Goal: Transaction & Acquisition: Purchase product/service

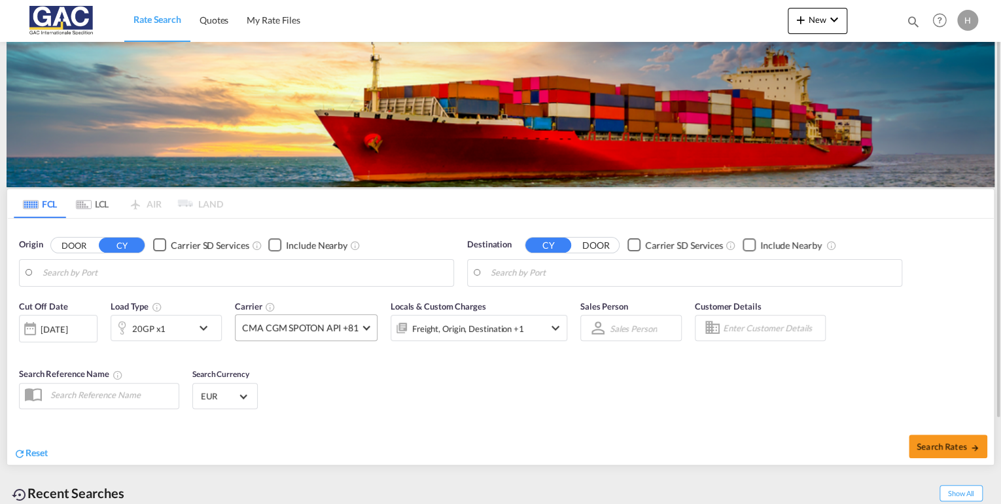
type input "[GEOGRAPHIC_DATA], DEBRV"
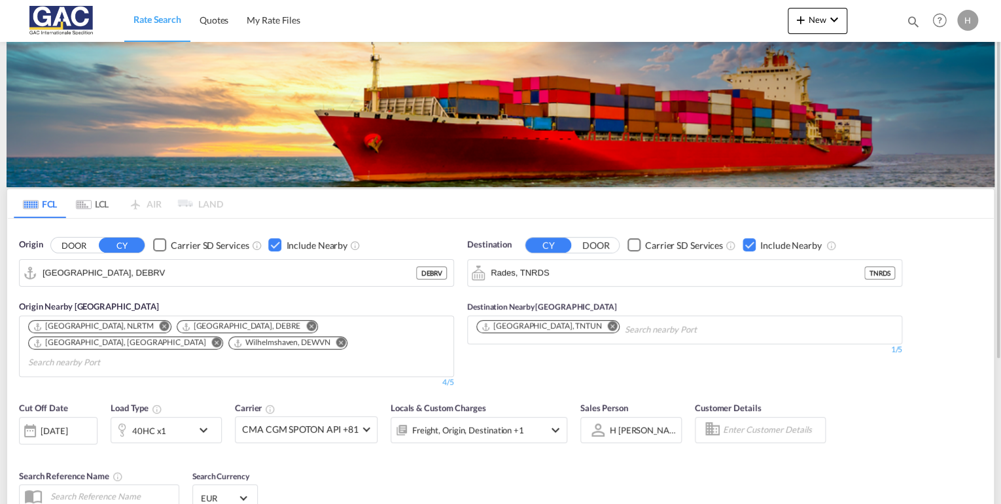
click at [608, 325] on md-icon "Remove" at bounding box center [613, 326] width 10 height 10
click at [747, 242] on div "Checkbox No Ink" at bounding box center [749, 244] width 13 height 13
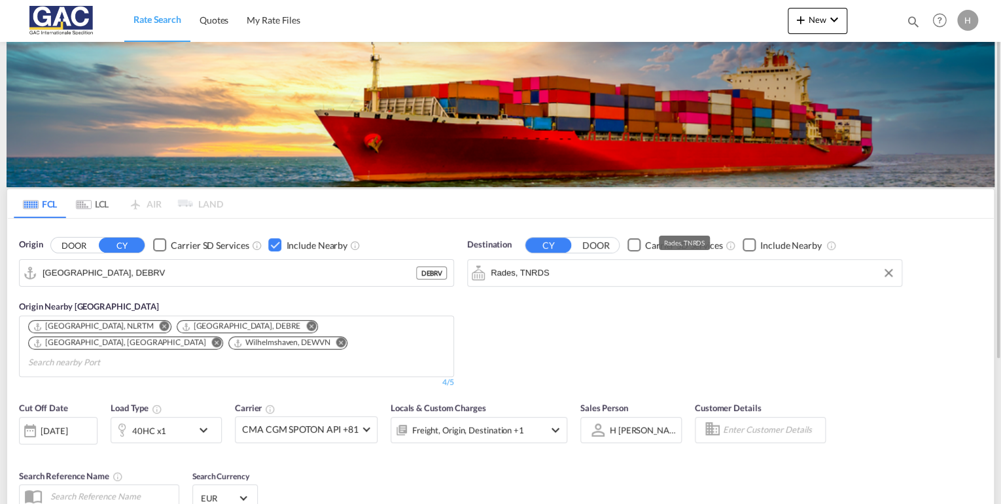
click at [594, 275] on input "Rades, TNRDS" at bounding box center [693, 273] width 404 height 20
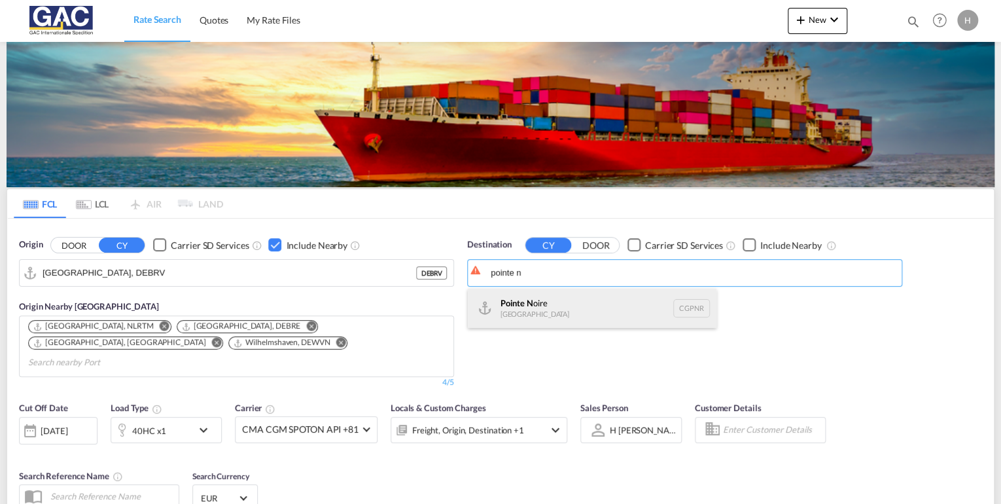
click at [552, 305] on div "Pointe N oire Congo CGPNR" at bounding box center [592, 308] width 249 height 39
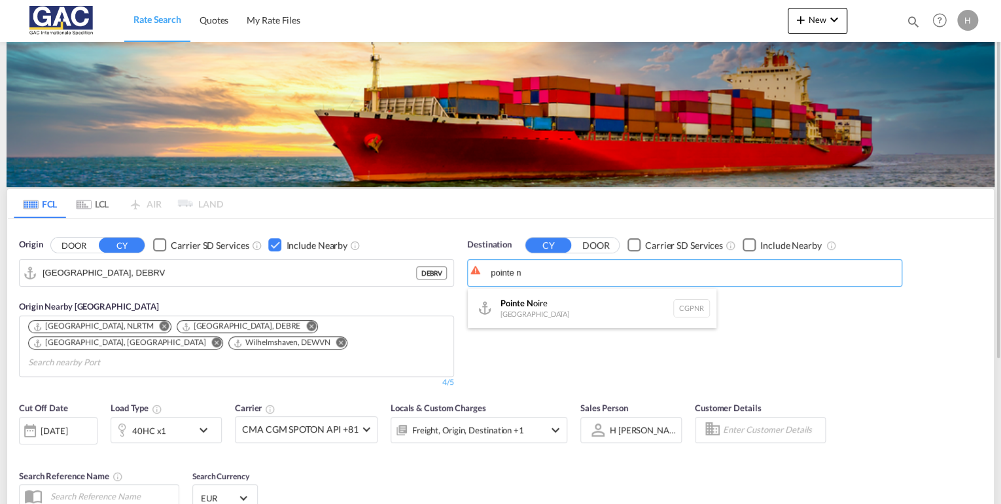
type input "Pointe Noire, CGPNR"
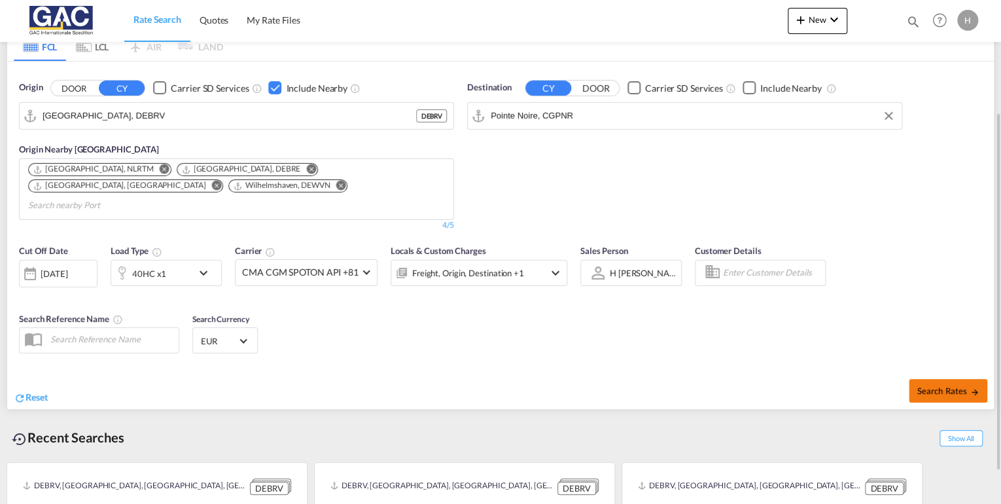
click at [924, 385] on span "Search Rates" at bounding box center [948, 390] width 63 height 10
type input "DEBRV to CGPNR / 25 Aug 2025"
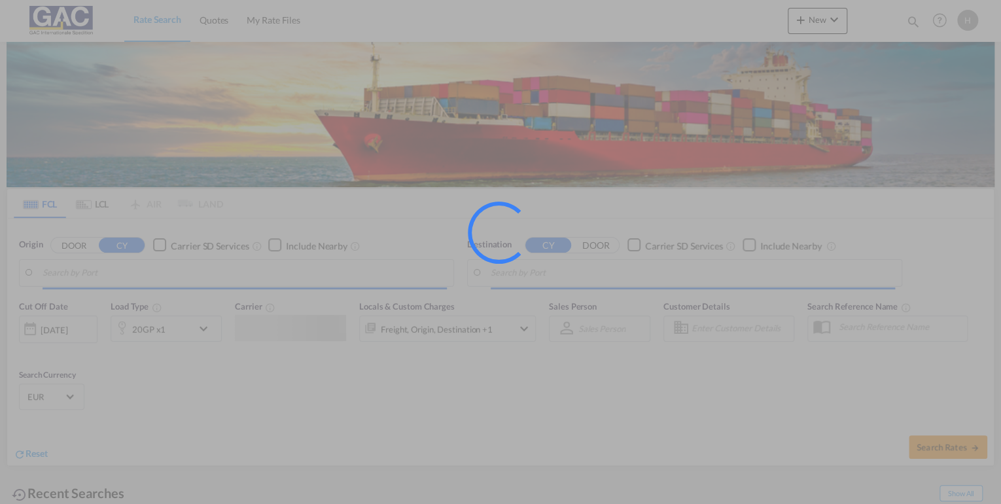
type input "[GEOGRAPHIC_DATA], DEBRV"
type input "Mombasa, KEMBA"
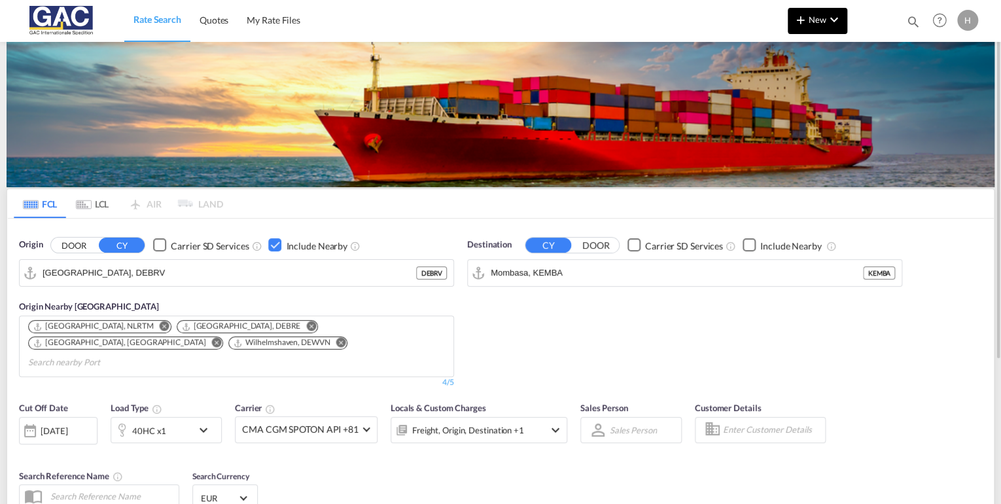
click at [807, 25] on md-icon "icon-plus 400-fg" at bounding box center [801, 20] width 16 height 16
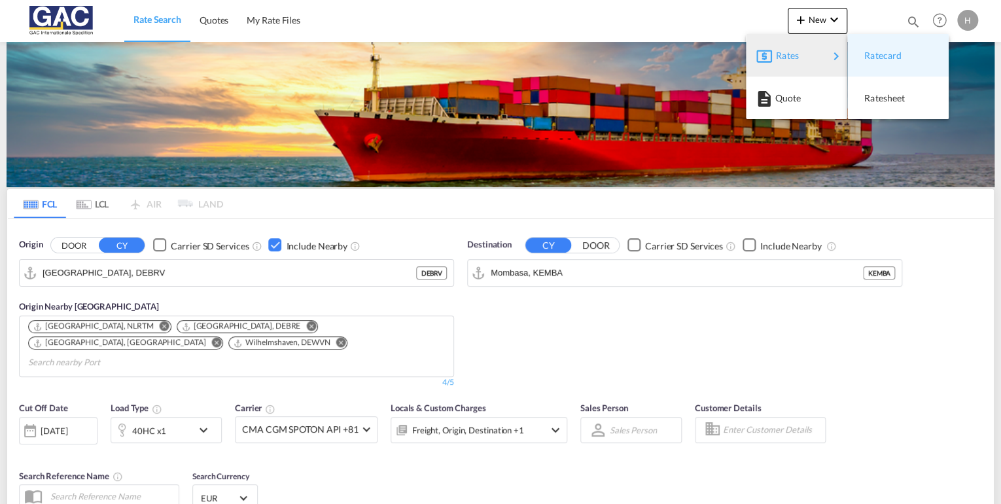
click at [873, 54] on span "Ratecard" at bounding box center [871, 56] width 14 height 26
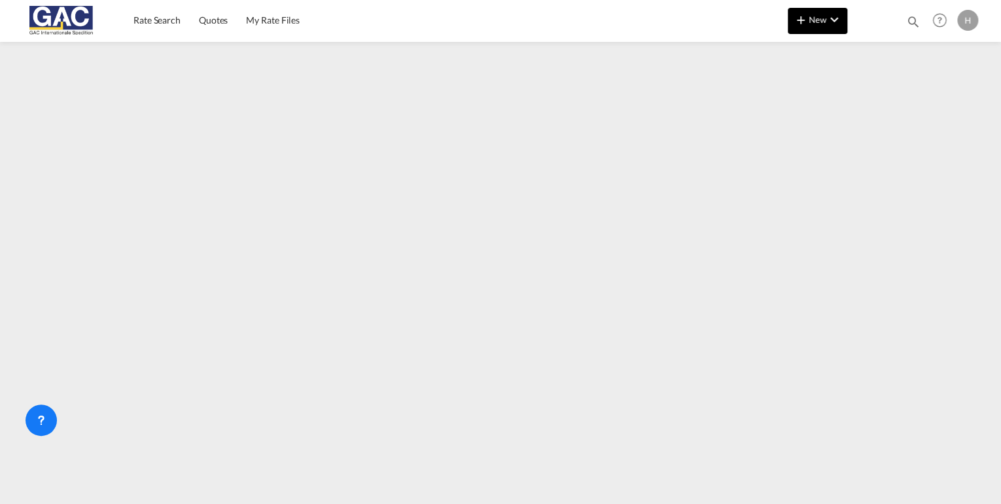
click at [826, 18] on md-icon "icon-chevron-down" at bounding box center [834, 20] width 16 height 16
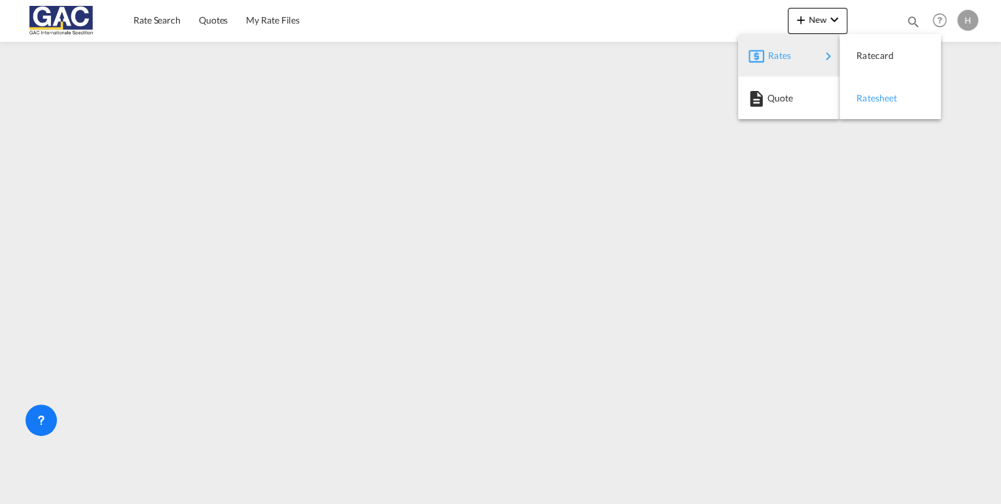
click at [913, 97] on div "Ratesheet" at bounding box center [890, 98] width 80 height 33
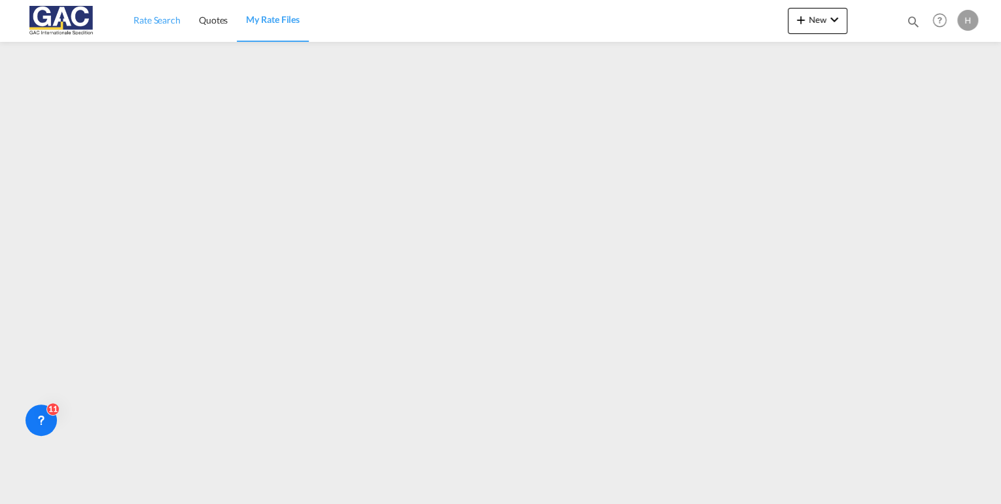
click at [164, 17] on span "Rate Search" at bounding box center [156, 19] width 47 height 11
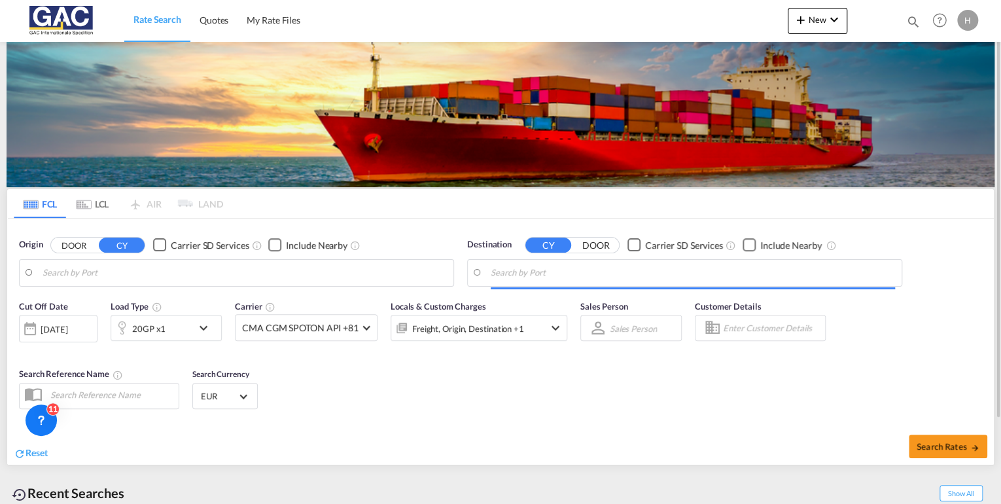
type input "[GEOGRAPHIC_DATA], DEBRV"
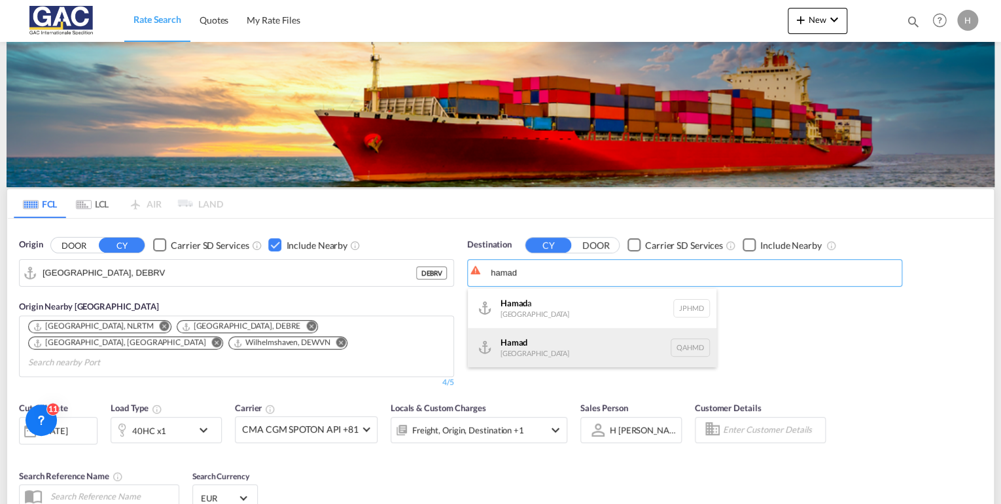
click at [550, 345] on div "Hamad [GEOGRAPHIC_DATA] QAHMD" at bounding box center [592, 347] width 249 height 39
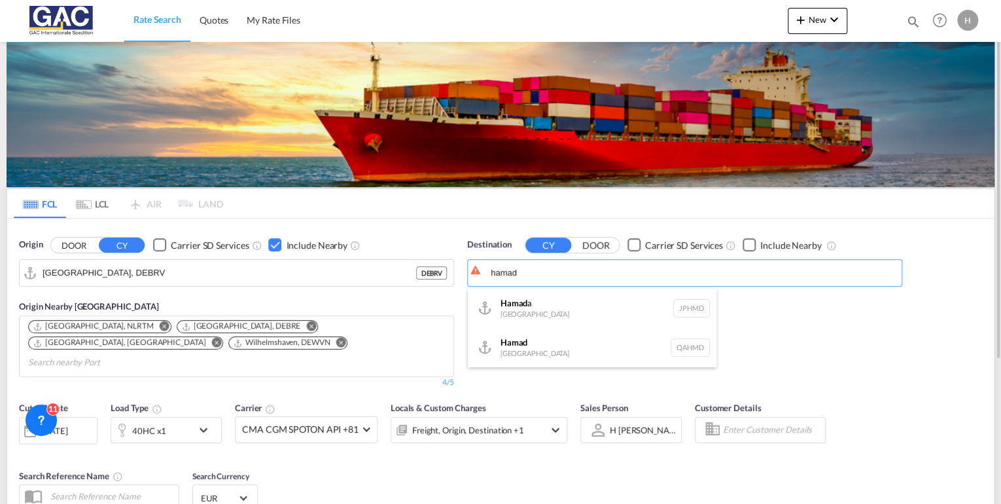
type input "Hamad, QAHMD"
click at [752, 248] on div "Checkbox No Ink" at bounding box center [749, 244] width 13 height 13
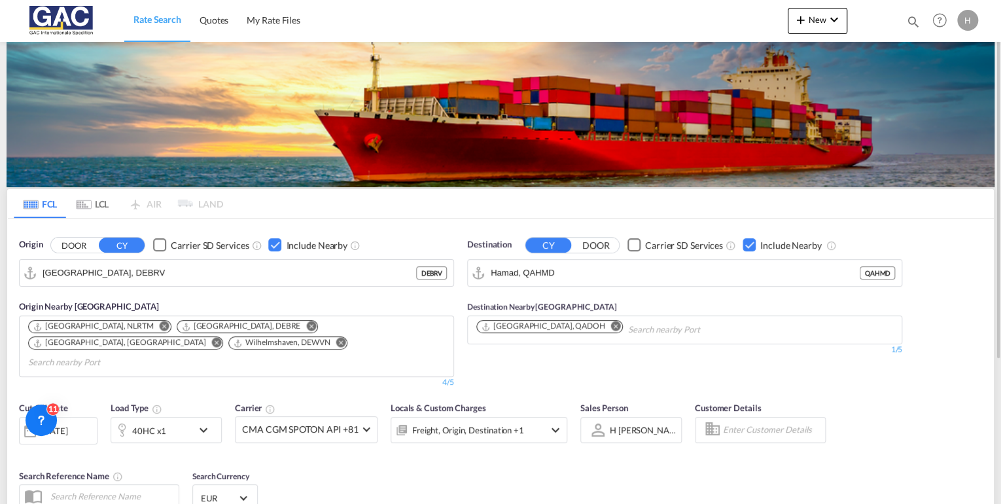
scroll to position [105, 0]
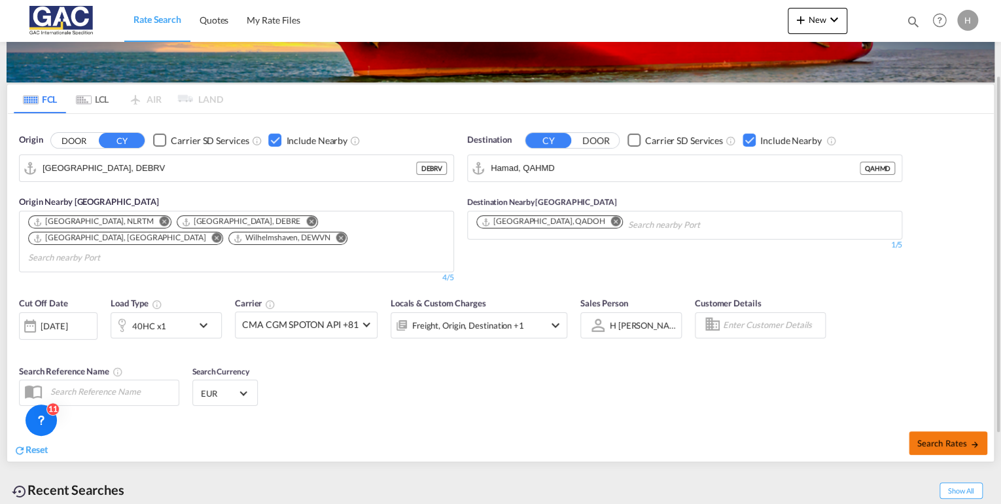
click at [937, 431] on button "Search Rates" at bounding box center [948, 443] width 79 height 24
type input "DEBRV to QAHMD / [DATE]"
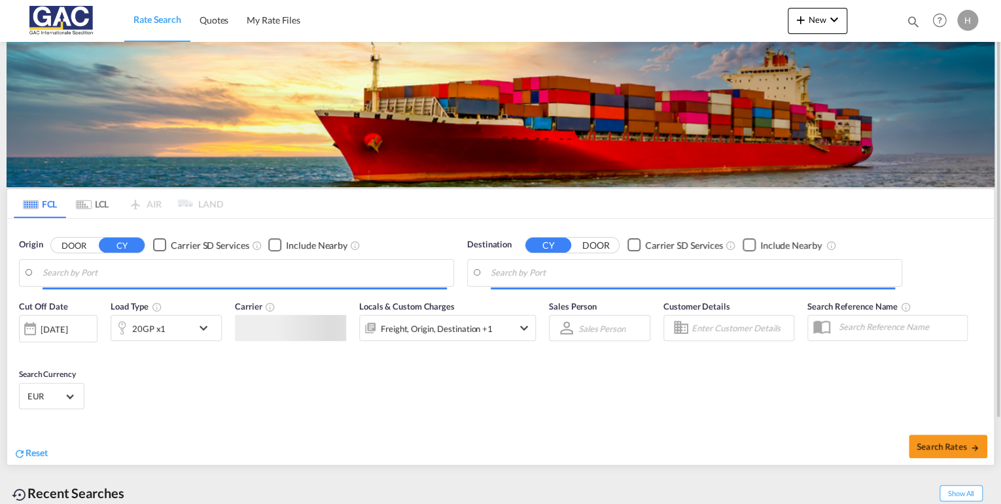
type input "[GEOGRAPHIC_DATA], DEBRV"
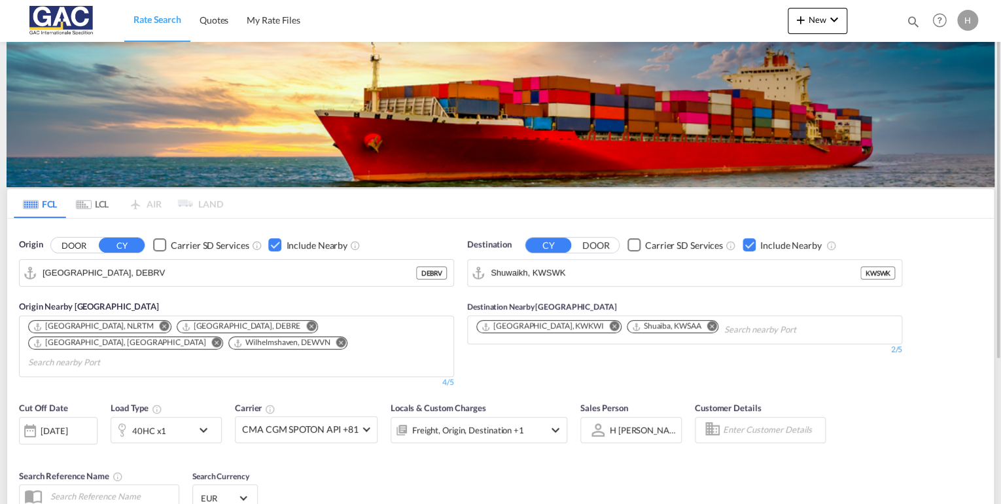
click at [175, 417] on div "40HC x1" at bounding box center [151, 430] width 81 height 26
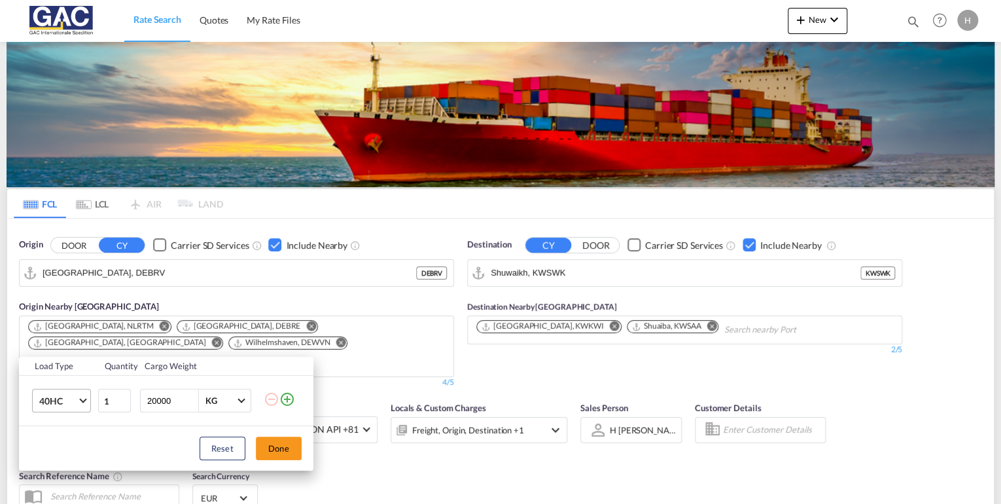
click at [74, 404] on span "40HC" at bounding box center [58, 401] width 38 height 13
click at [67, 341] on md-option "20GP" at bounding box center [72, 337] width 89 height 31
click at [291, 444] on button "Done" at bounding box center [279, 448] width 46 height 24
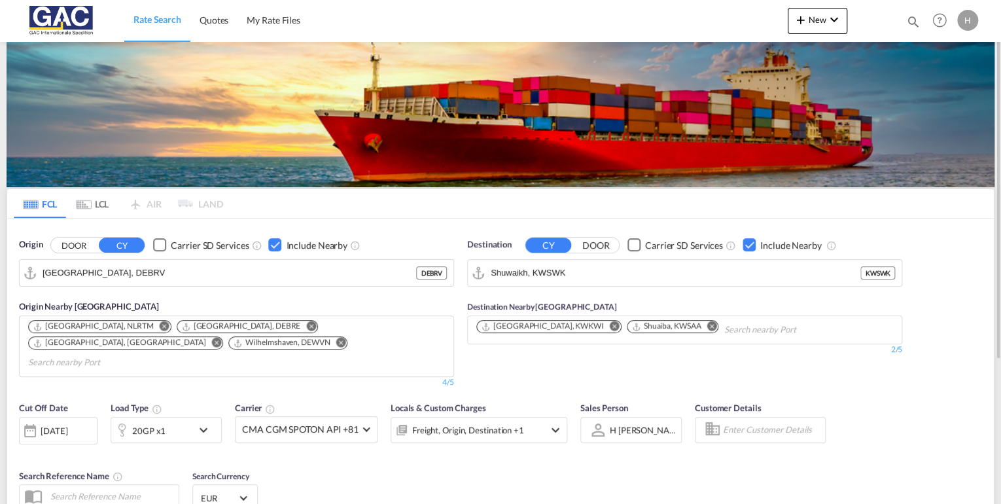
click at [743, 243] on div "Checkbox No Ink" at bounding box center [749, 244] width 13 height 13
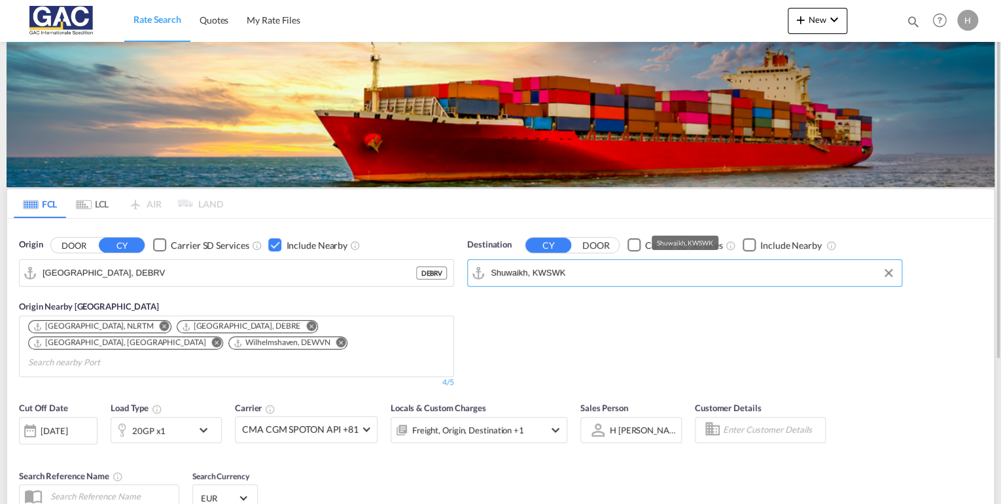
click at [623, 272] on input "Shuwaikh, KWSWK" at bounding box center [693, 273] width 404 height 20
type input "p"
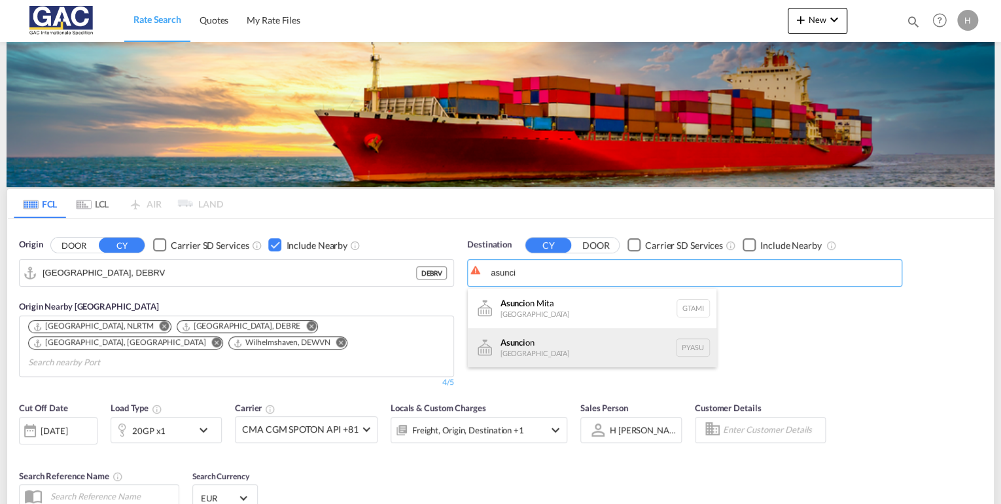
click at [520, 354] on div "Asunci on Paraguay PYASU" at bounding box center [592, 347] width 249 height 39
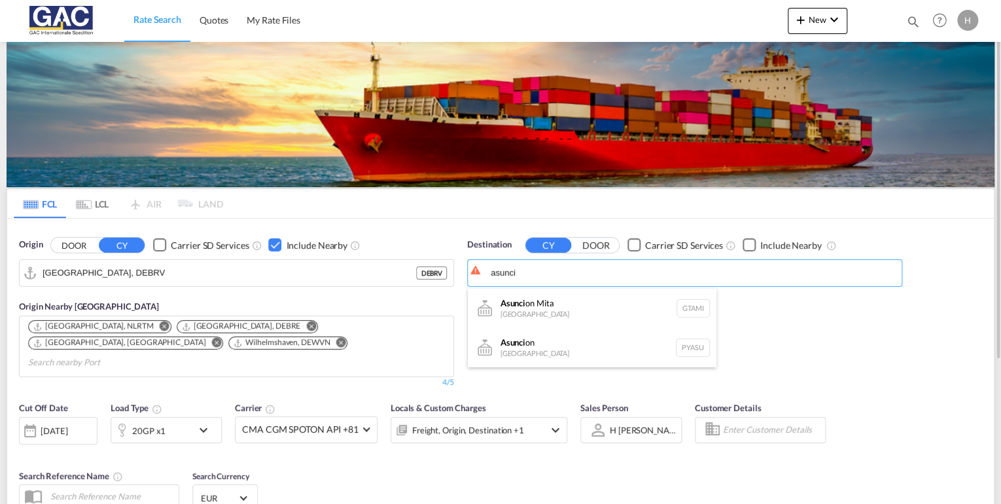
type input "Asuncion, PYASU"
click at [749, 242] on div "Checkbox No Ink" at bounding box center [749, 244] width 13 height 13
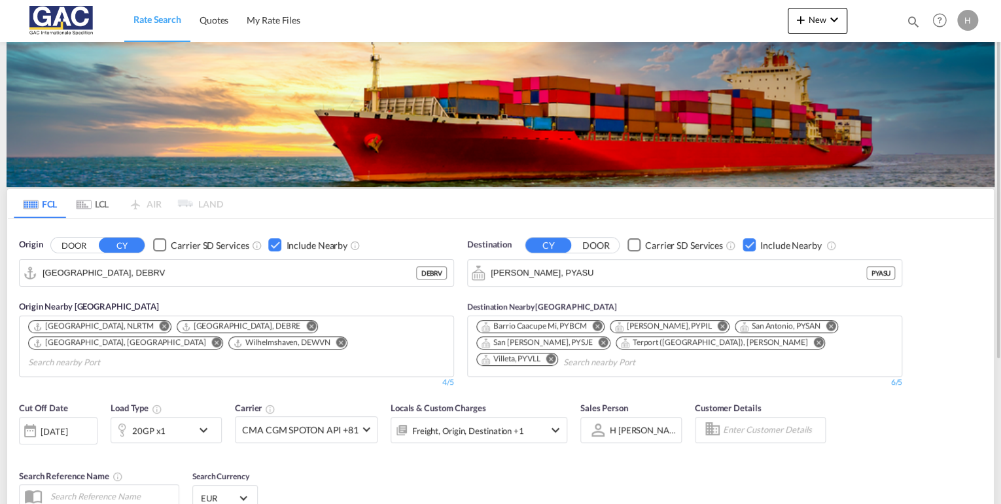
click at [814, 340] on md-icon "Remove" at bounding box center [819, 343] width 10 height 10
click at [685, 342] on md-icon "Remove" at bounding box center [690, 343] width 10 height 10
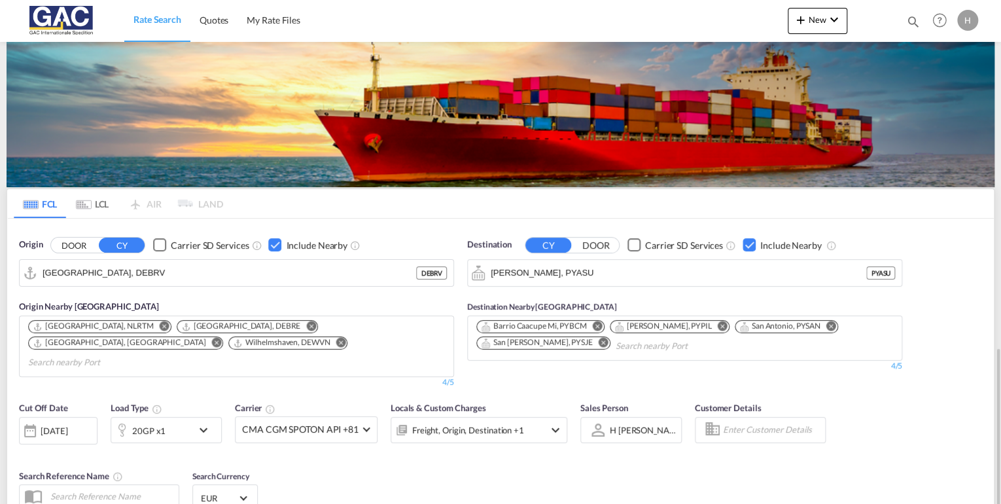
scroll to position [203, 0]
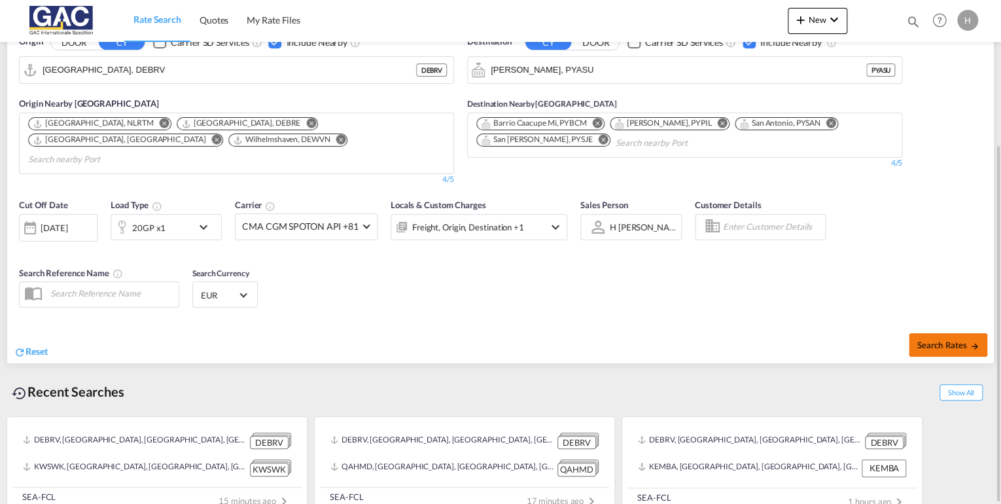
click at [931, 340] on span "Search Rates" at bounding box center [948, 345] width 63 height 10
type input "DEBRV to PYASU / 25 Aug 2025"
